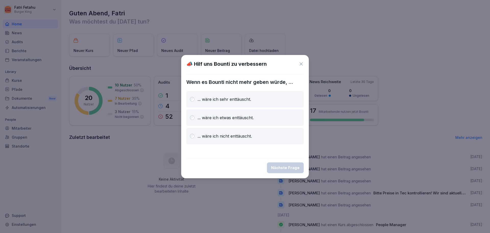
click at [301, 63] on icon at bounding box center [301, 63] width 5 height 5
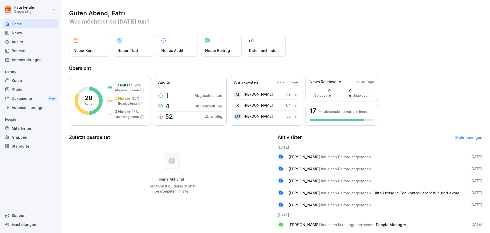
click at [24, 43] on div "Audits" at bounding box center [31, 41] width 56 height 9
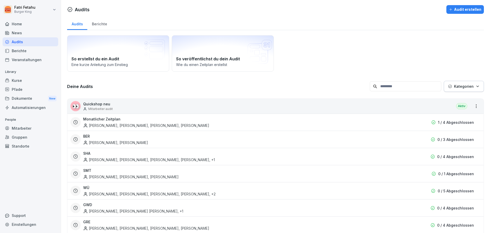
click at [26, 53] on div "Berichte" at bounding box center [31, 50] width 56 height 9
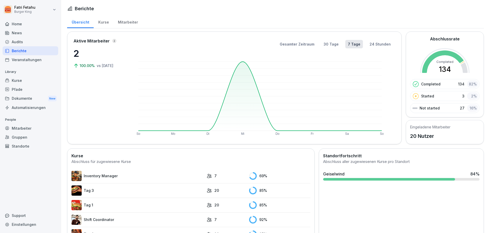
click at [27, 80] on div "Kurse" at bounding box center [31, 80] width 56 height 9
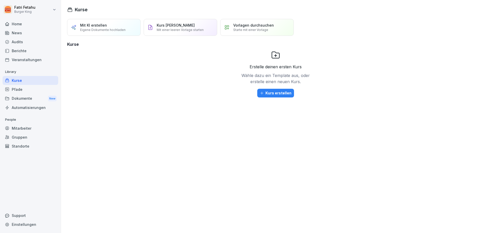
click at [21, 57] on div "Veranstaltungen" at bounding box center [31, 59] width 56 height 9
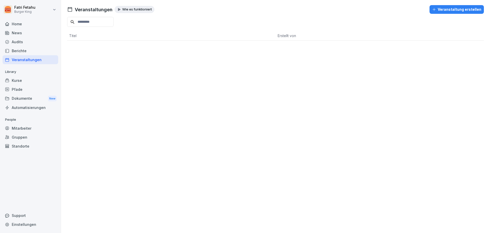
click at [32, 9] on html "Fatri Fetahu Burger King Home News Audits Berichte Veranstaltungen Library Kurs…" at bounding box center [245, 116] width 490 height 233
click at [30, 11] on html "Fatri Fetahu Burger King Home News Audits Berichte Veranstaltungen Library Kurs…" at bounding box center [245, 116] width 490 height 233
click at [21, 32] on div "News" at bounding box center [31, 32] width 56 height 9
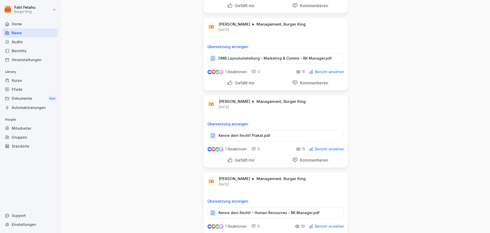
scroll to position [102, 0]
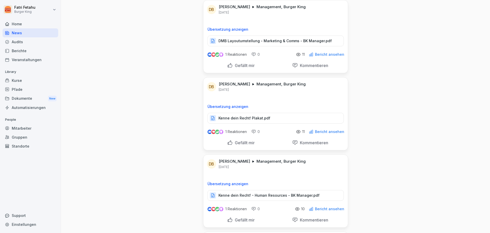
click at [261, 116] on p "Kenne dein Recht! Plakat.pdf" at bounding box center [245, 117] width 52 height 5
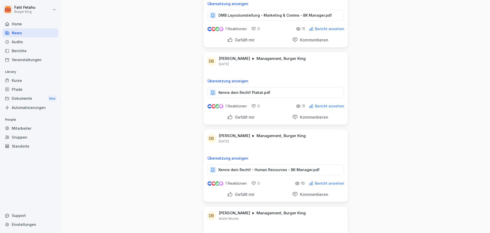
click at [284, 170] on p "Kenne dein Recht! - Human Resources - BK Manager.pdf" at bounding box center [269, 169] width 101 height 5
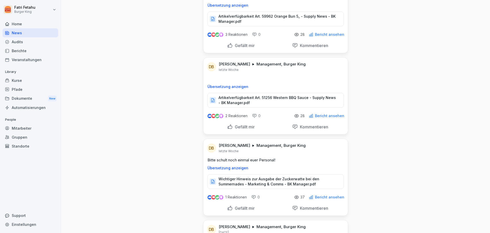
scroll to position [383, 0]
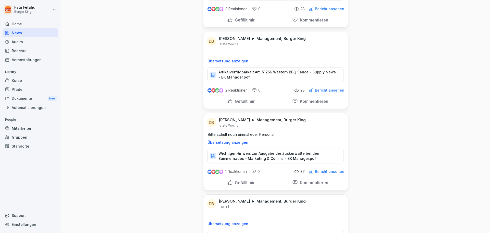
click at [280, 159] on p "Wichtiger Hinweis zur Ausgabe der Zuckerwatte bei den Summernades - Marketing &…" at bounding box center [279, 156] width 120 height 10
click at [185, 118] on div "News Neues Update DB [PERSON_NAME] Management, Burger King [DATE] Übersetzung a…" at bounding box center [275, 30] width 429 height 826
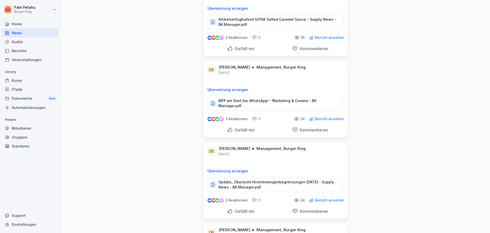
scroll to position [715, 0]
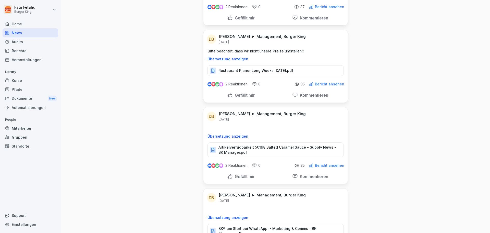
click at [33, 31] on div "News" at bounding box center [31, 32] width 56 height 9
